Goal: Task Accomplishment & Management: Manage account settings

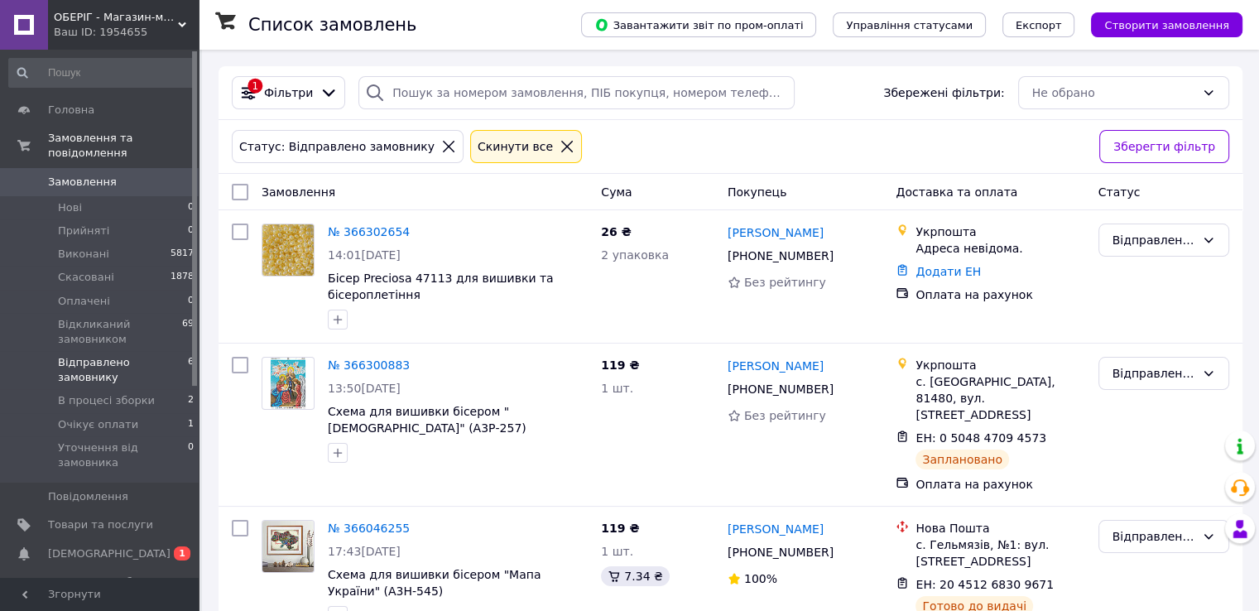
click at [123, 355] on span "Відправлено замовнику" at bounding box center [123, 370] width 130 height 30
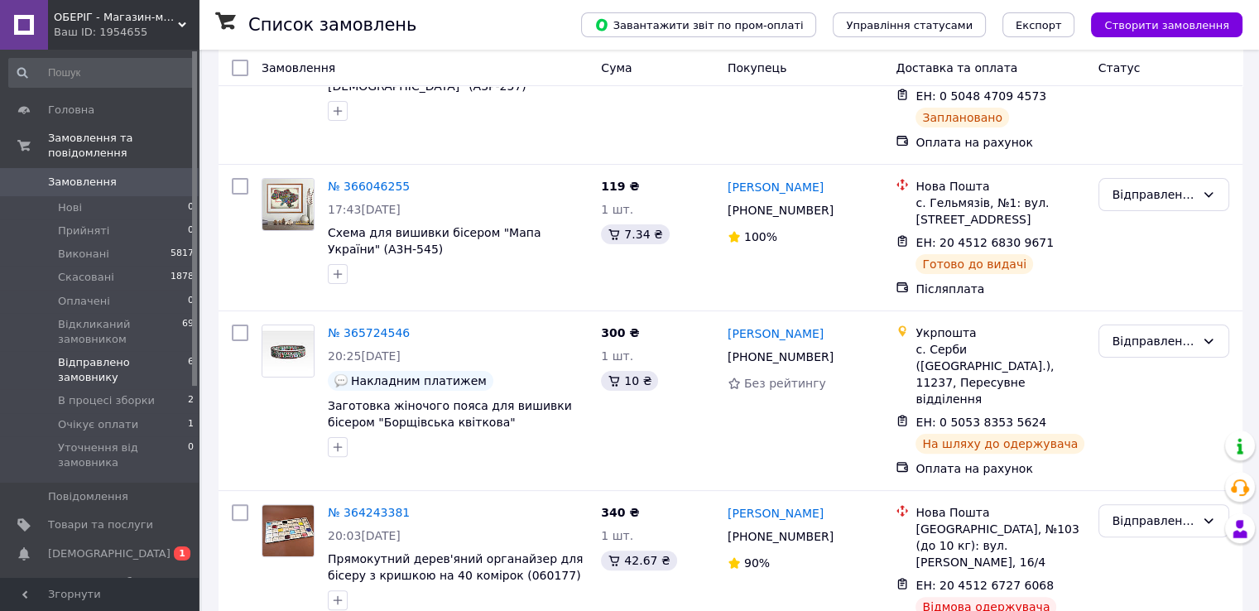
scroll to position [497, 0]
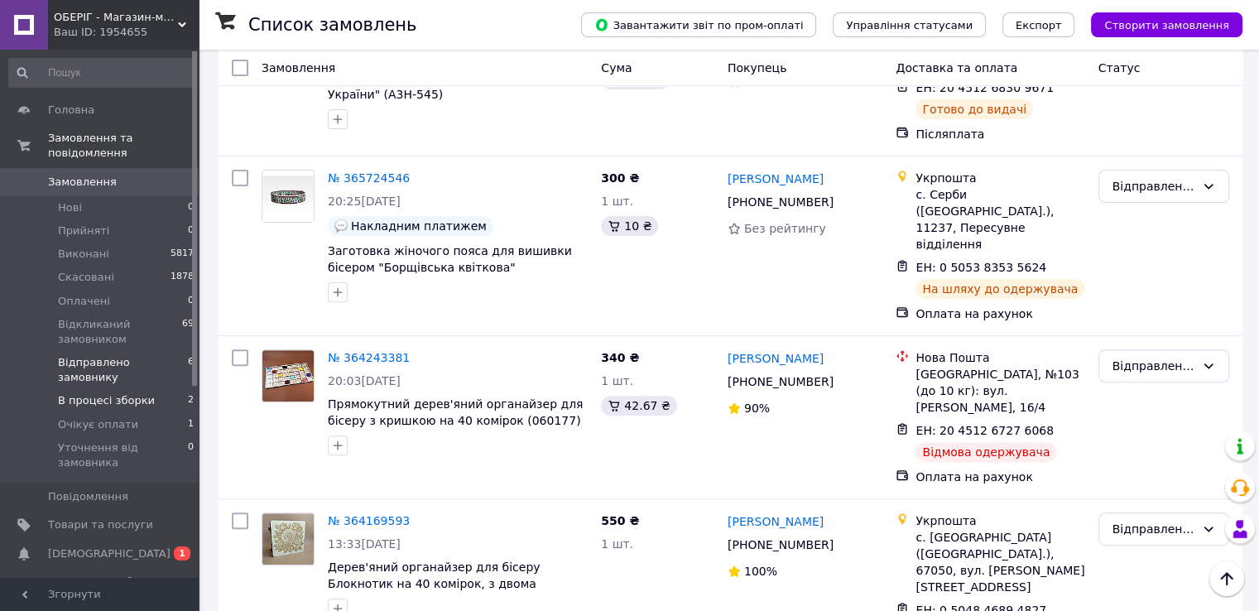
click at [122, 393] on span "В процесі зборки" at bounding box center [106, 400] width 97 height 15
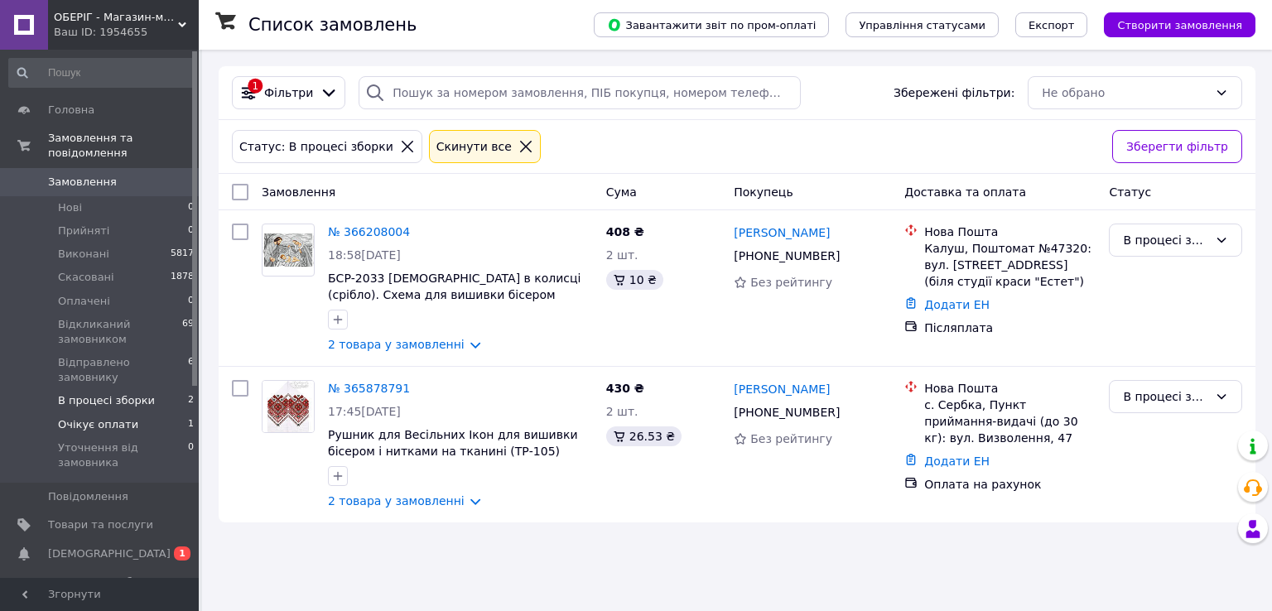
click at [91, 417] on span "Очікує оплати" at bounding box center [98, 424] width 80 height 15
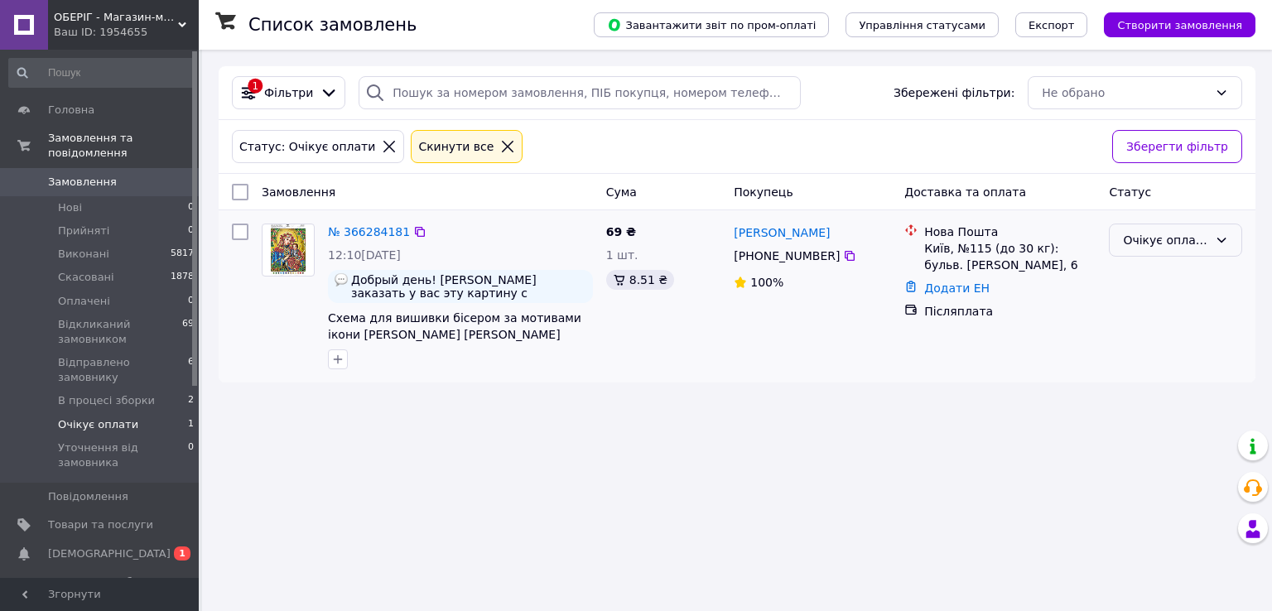
click at [1224, 239] on icon at bounding box center [1221, 240] width 9 height 5
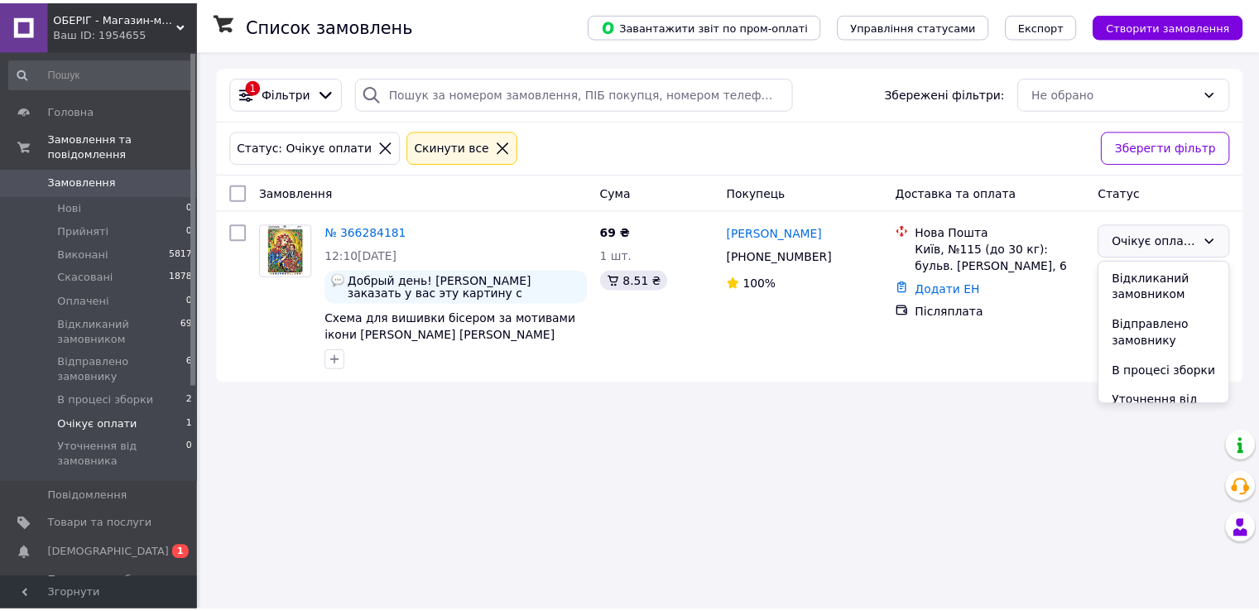
scroll to position [145, 0]
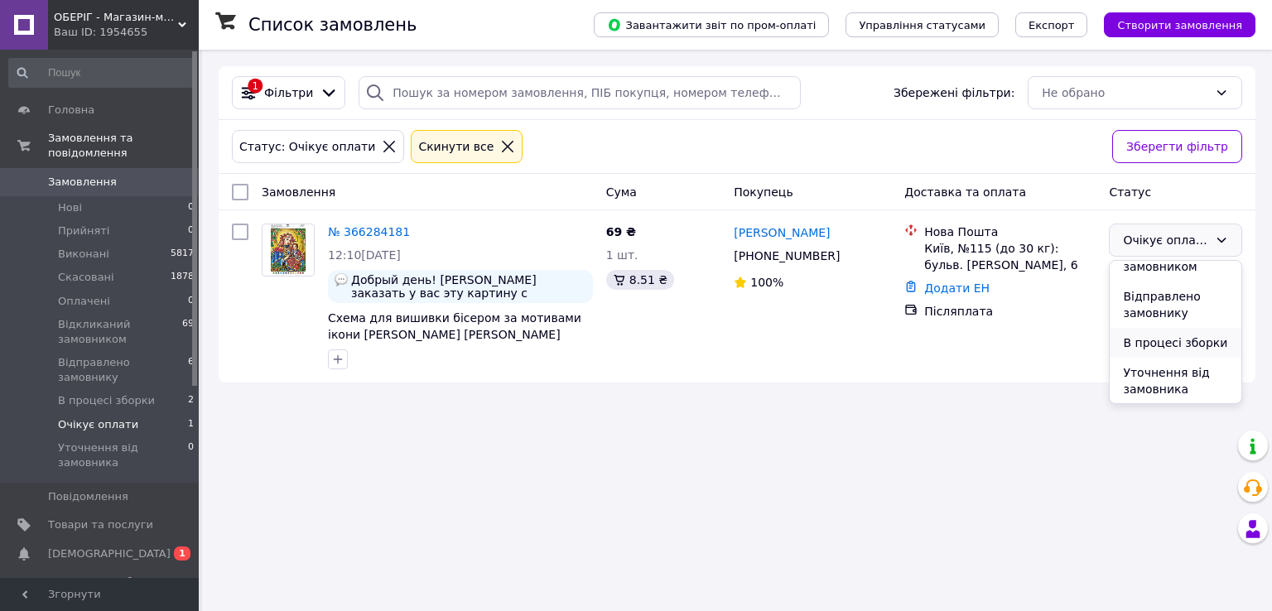
click at [1169, 339] on li "В процесі зборки" at bounding box center [1175, 343] width 132 height 30
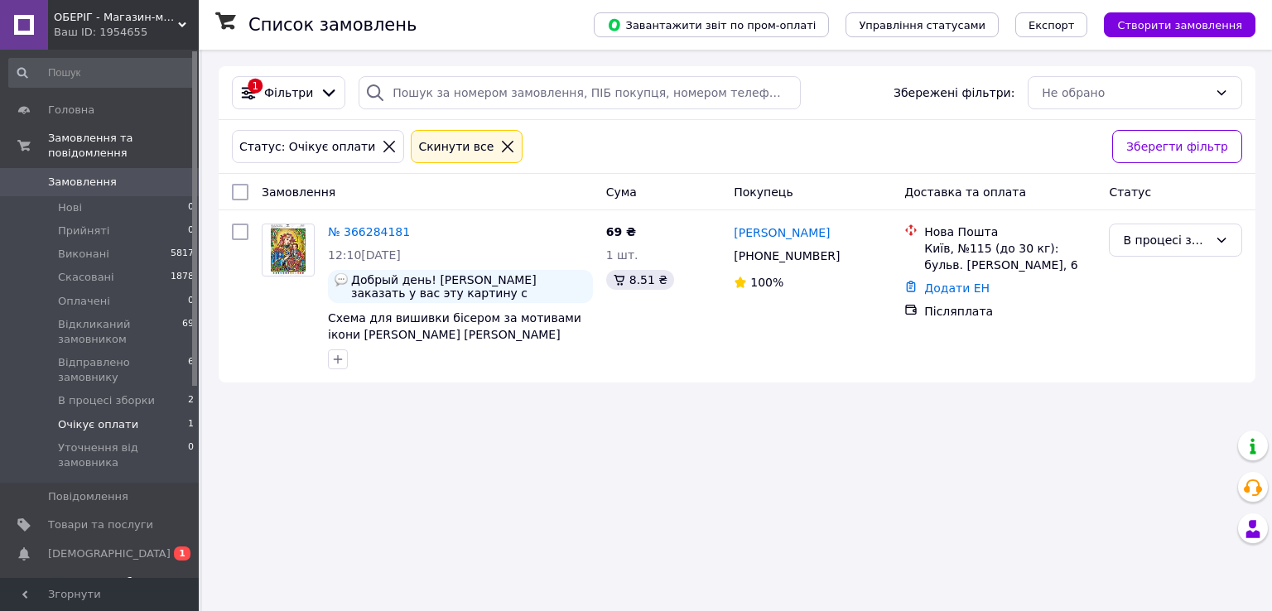
click at [76, 575] on span "Показники роботи компанії" at bounding box center [100, 590] width 105 height 30
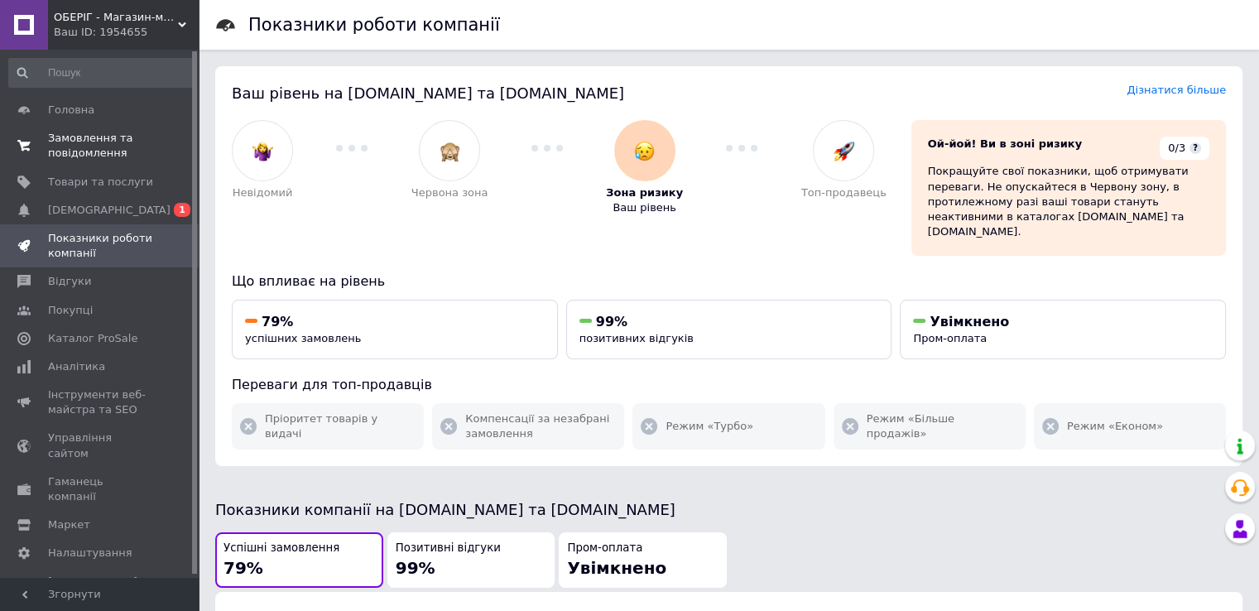
click at [89, 133] on span "Замовлення та повідомлення" at bounding box center [100, 146] width 105 height 30
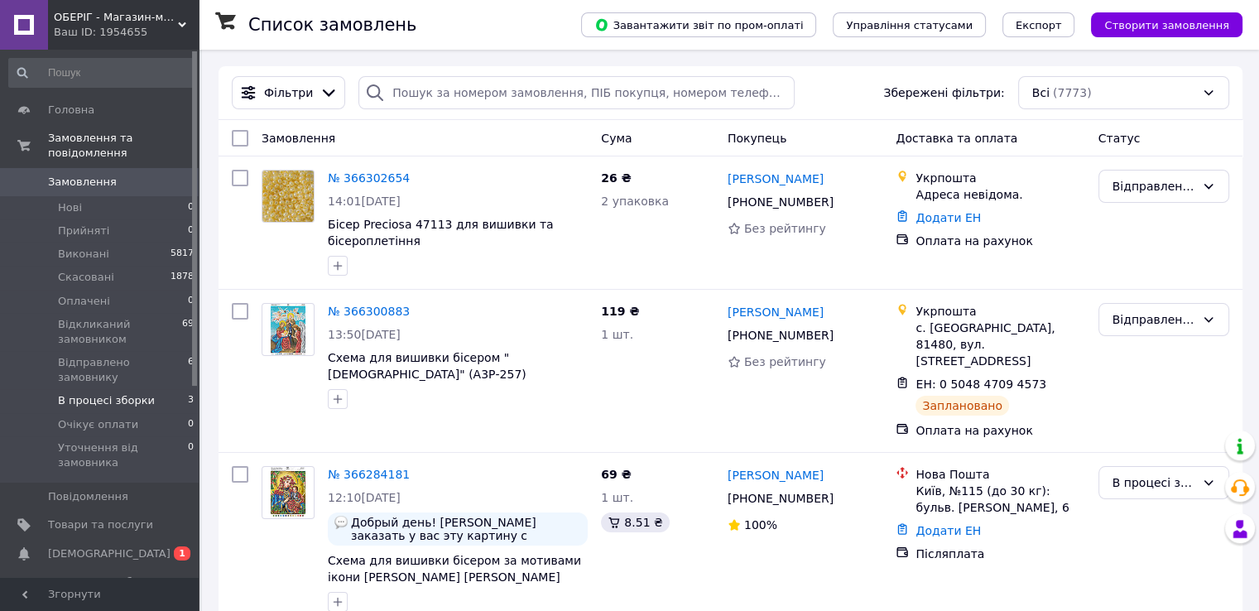
click at [76, 393] on span "В процесі зборки" at bounding box center [106, 400] width 97 height 15
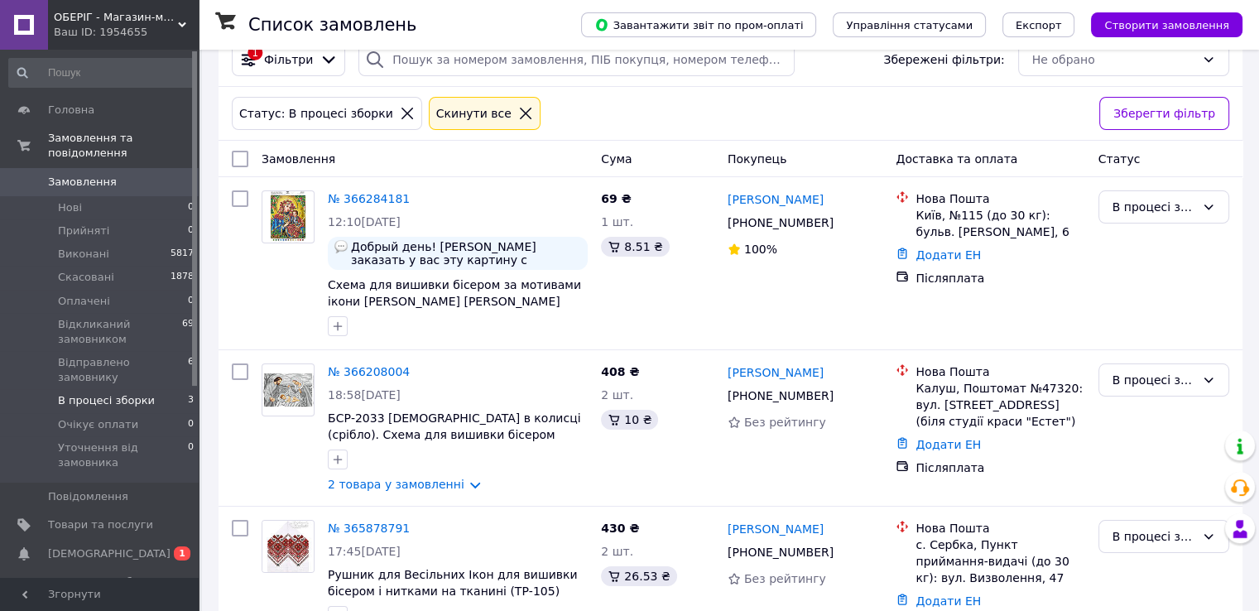
scroll to position [105, 0]
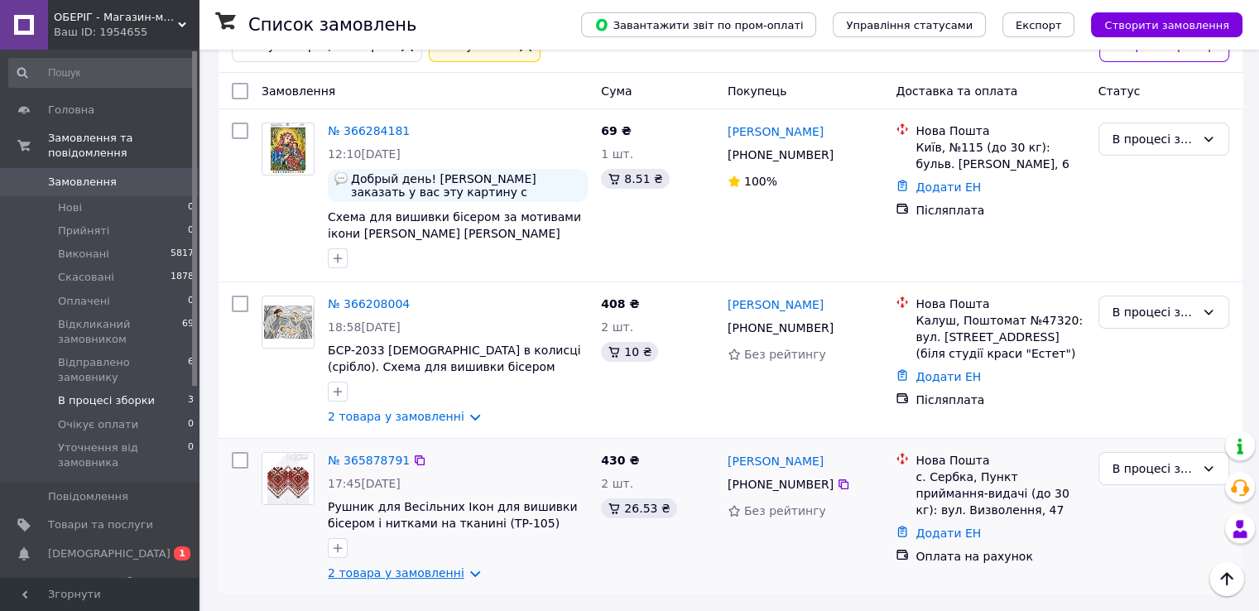
click at [388, 569] on link "2 товара у замовленні" at bounding box center [396, 572] width 137 height 13
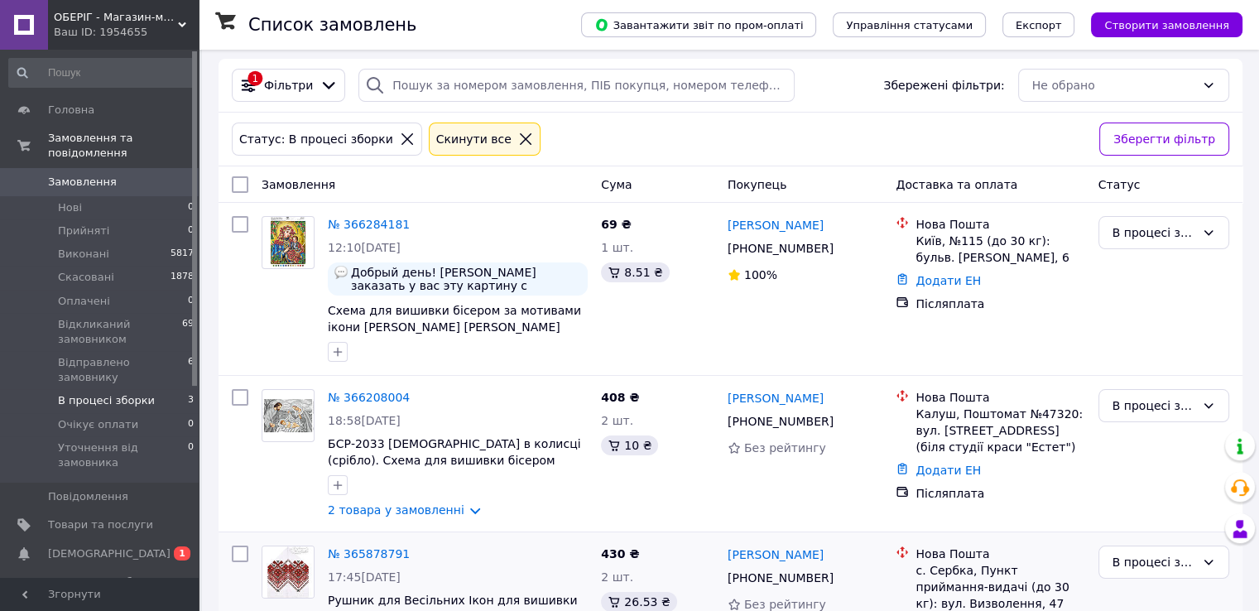
scroll to position [0, 0]
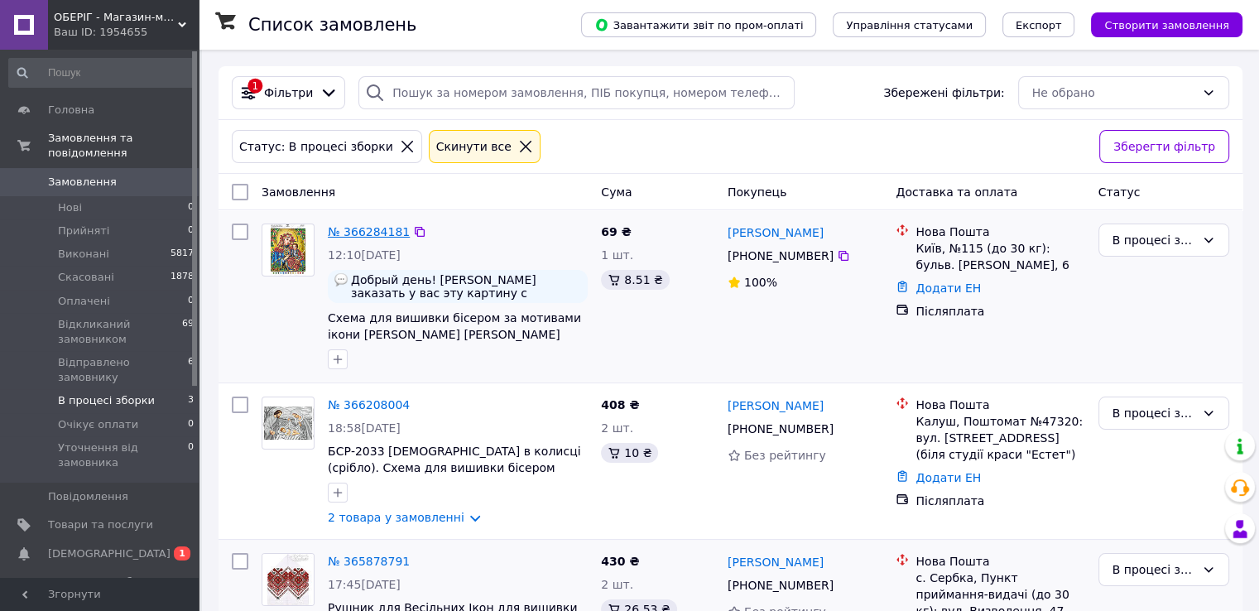
click at [371, 233] on link "№ 366284181" at bounding box center [369, 231] width 82 height 13
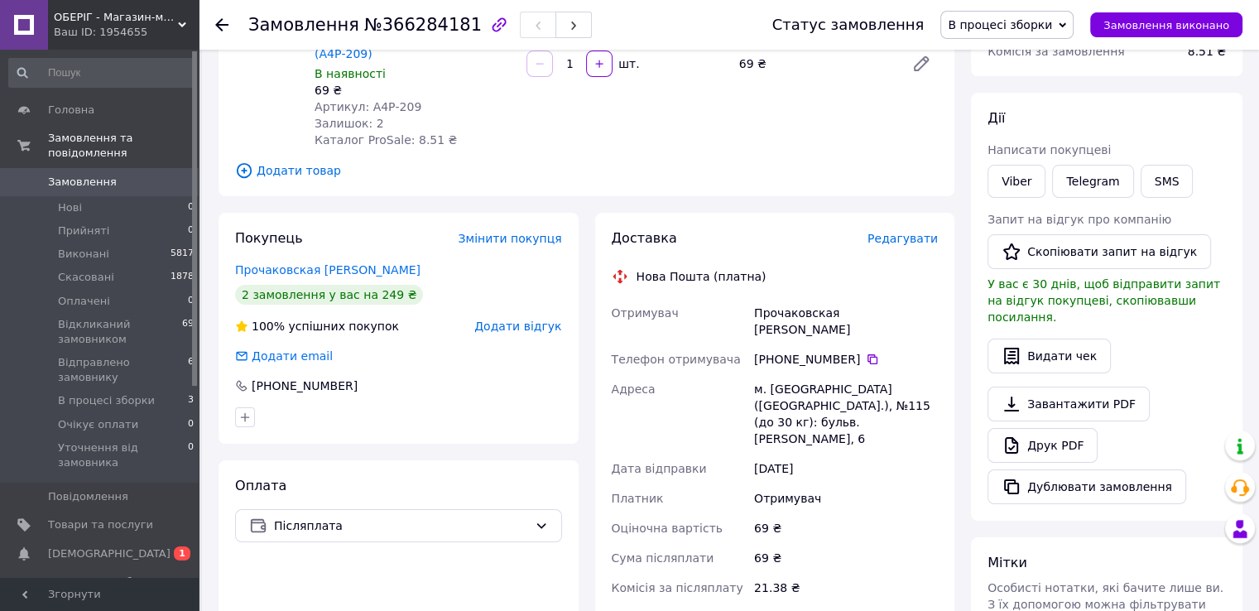
scroll to position [253, 0]
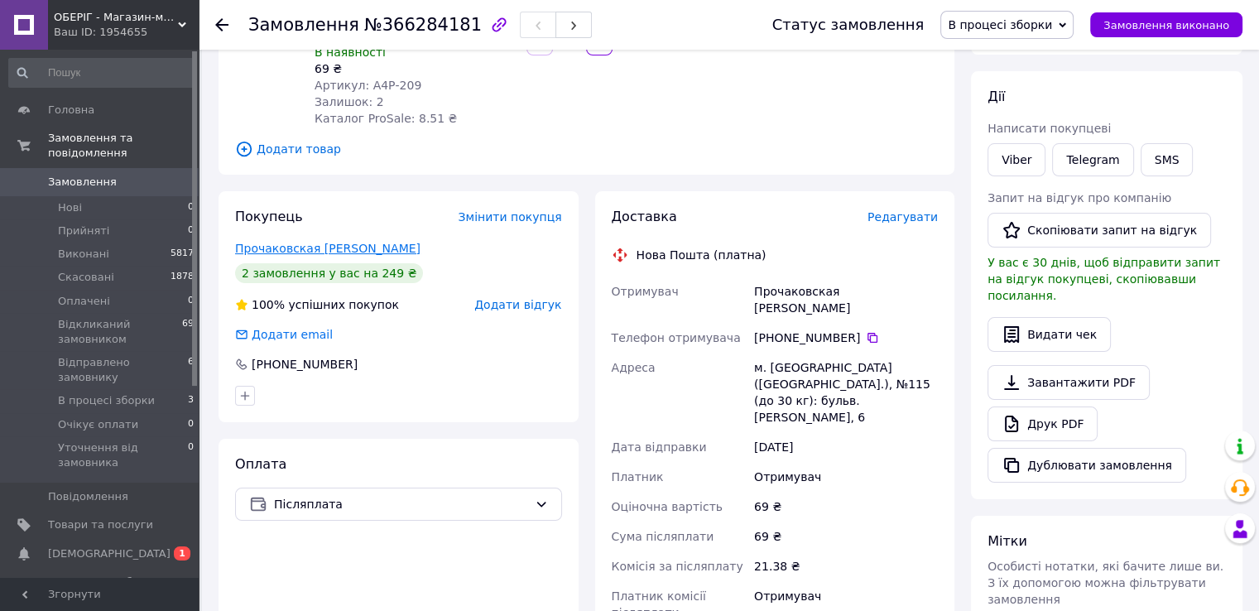
click at [272, 242] on link "Прочаковская [PERSON_NAME]" at bounding box center [327, 248] width 185 height 13
